Goal: Task Accomplishment & Management: Complete application form

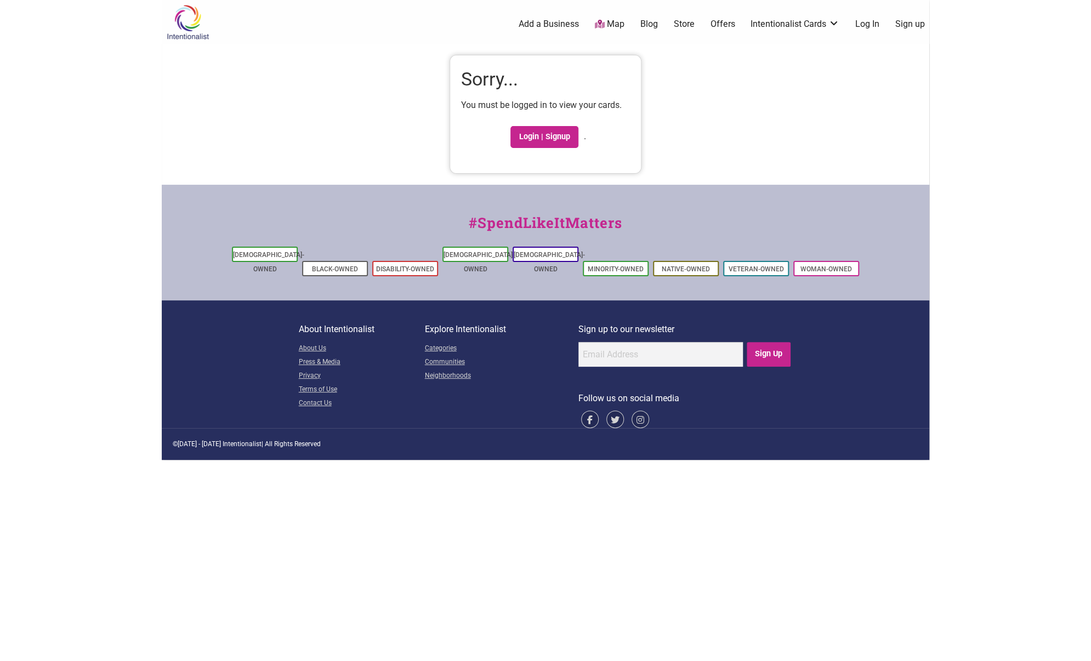
click at [868, 25] on link "Log In" at bounding box center [867, 24] width 24 height 12
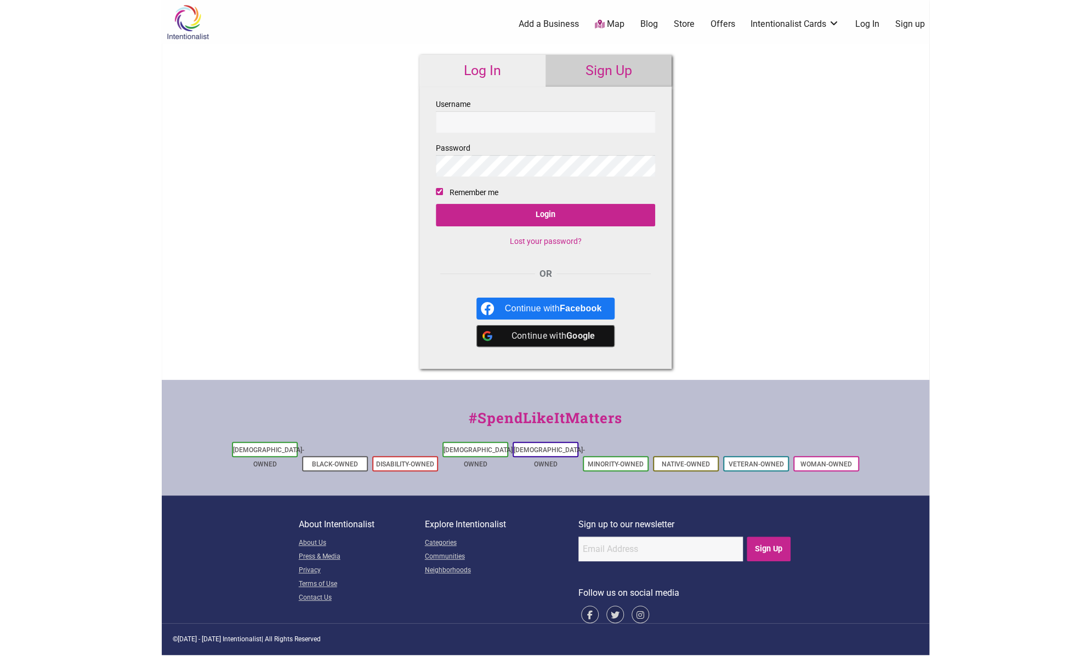
click at [600, 67] on link "Sign Up" at bounding box center [608, 71] width 126 height 32
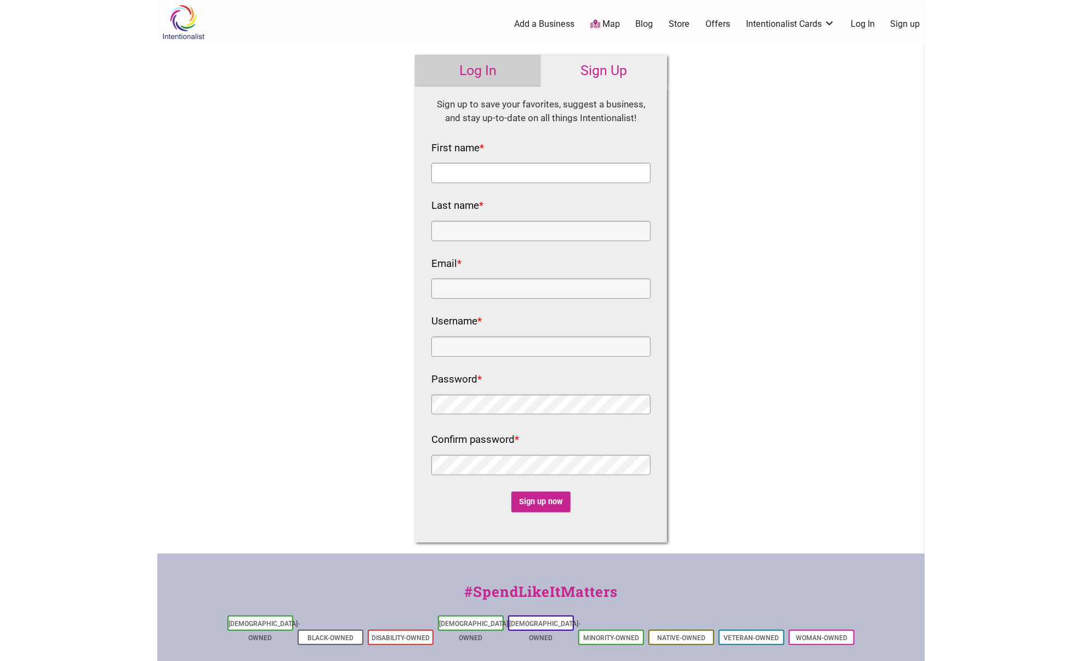
click at [551, 166] on input "First name *" at bounding box center [540, 173] width 219 height 20
type input "[PERSON_NAME]"
type input "Uppala"
type input "[EMAIL_ADDRESS][DOMAIN_NAME]"
click at [513, 345] on input "Username *" at bounding box center [540, 347] width 219 height 20
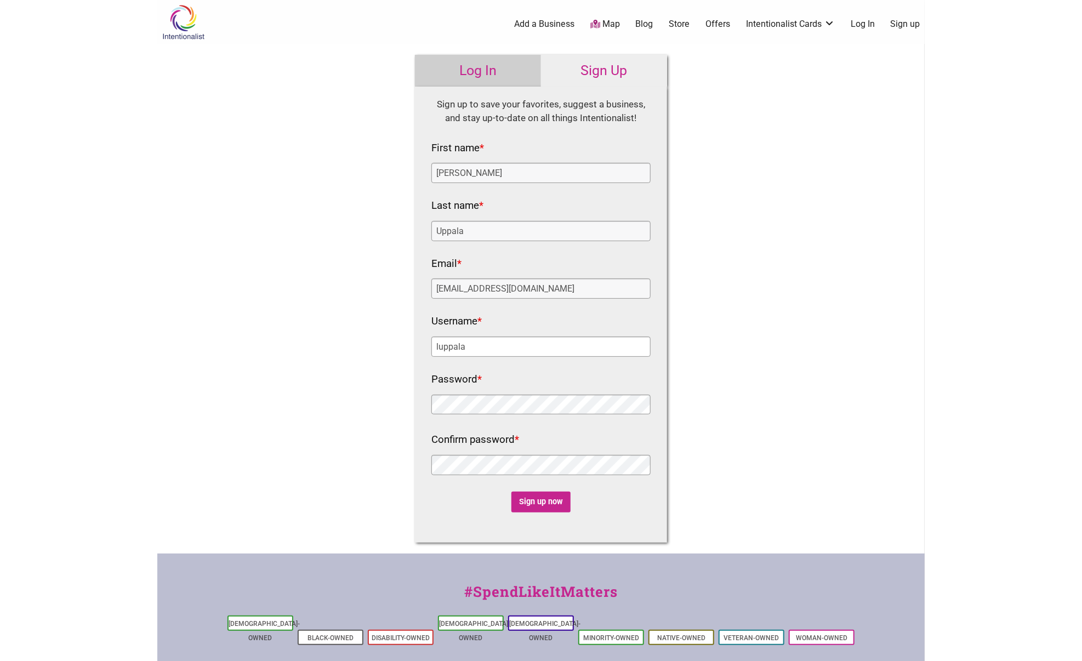
type input "luppala"
click at [530, 502] on input "Sign up now" at bounding box center [541, 502] width 60 height 21
